Goal: Information Seeking & Learning: Check status

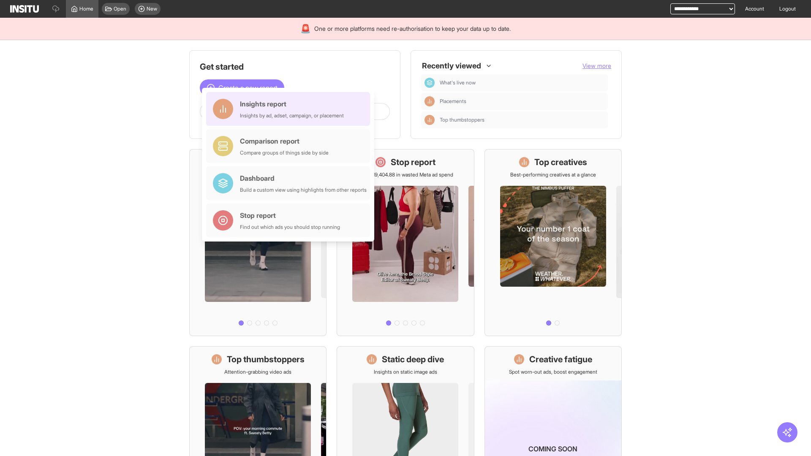
click at [290, 109] on div "Insights report Insights by ad, adset, campaign, or placement" at bounding box center [292, 109] width 104 height 20
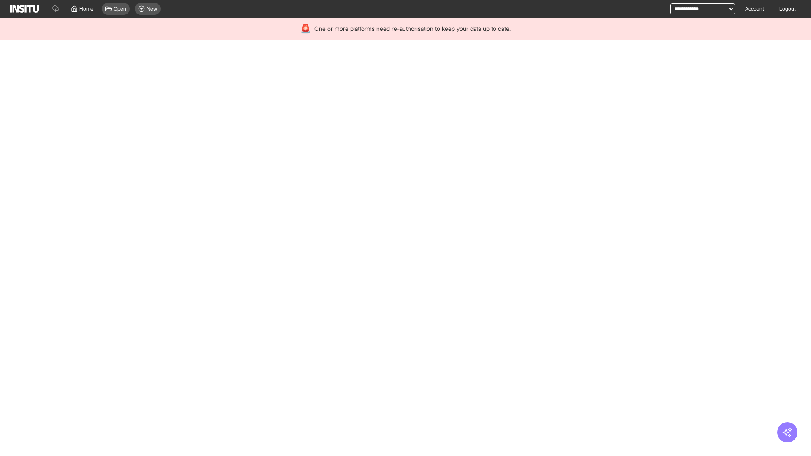
select select "**"
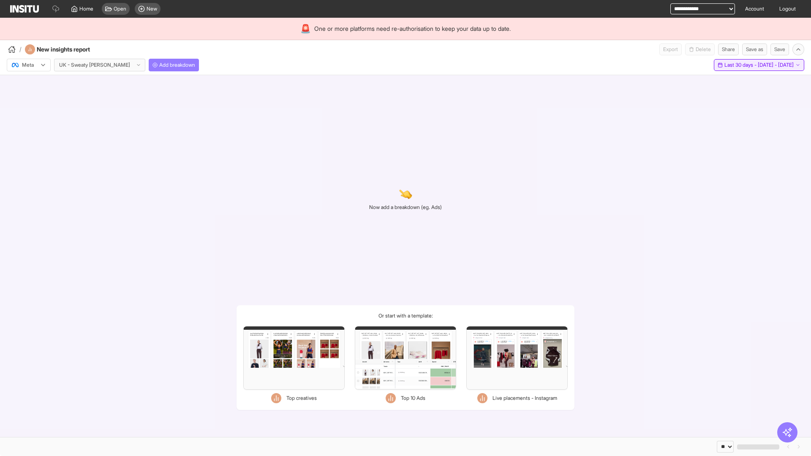
click at [740, 65] on span "Last 30 days - [DATE] - [DATE]" at bounding box center [759, 65] width 69 height 7
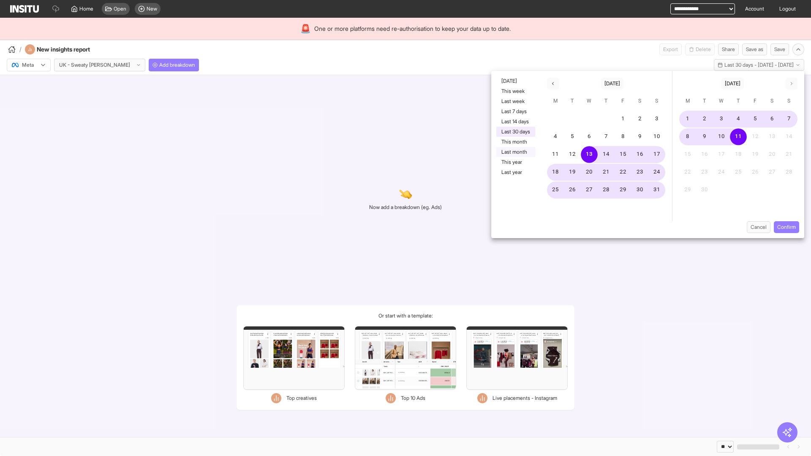
click at [515, 152] on button "Last month" at bounding box center [516, 152] width 39 height 10
